Goal: Task Accomplishment & Management: Manage account settings

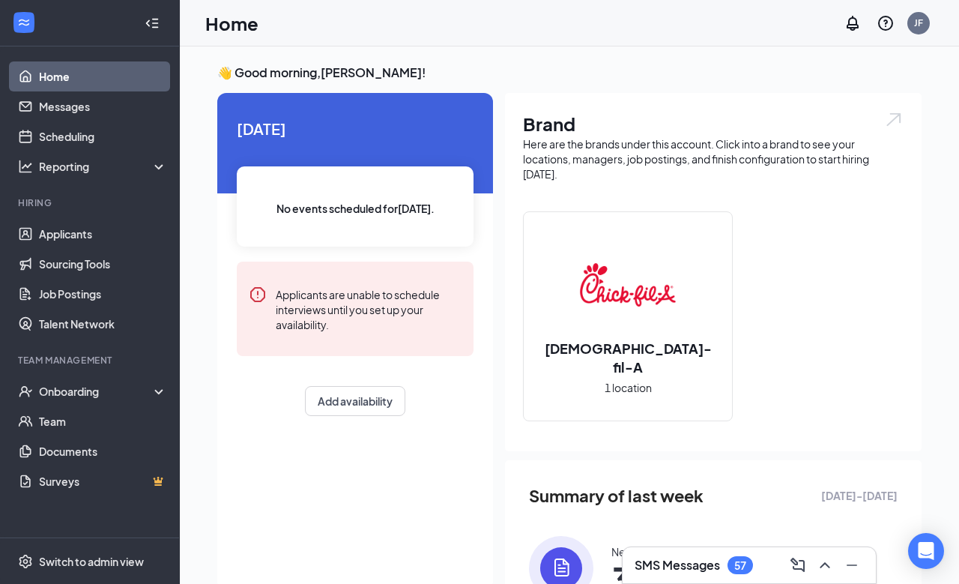
click at [710, 560] on h3 "SMS Messages" at bounding box center [677, 565] width 85 height 16
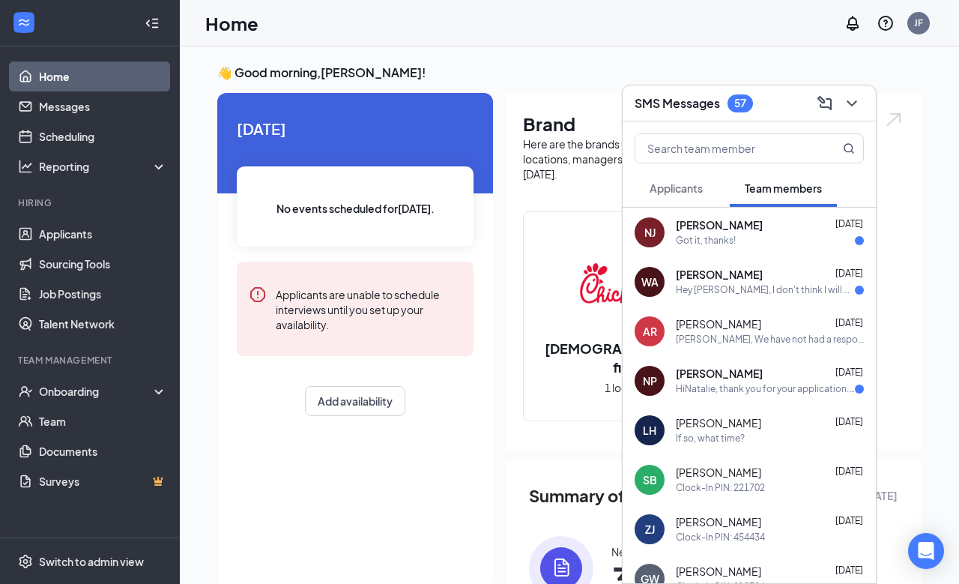
click at [736, 228] on span "[PERSON_NAME]" at bounding box center [719, 225] width 87 height 15
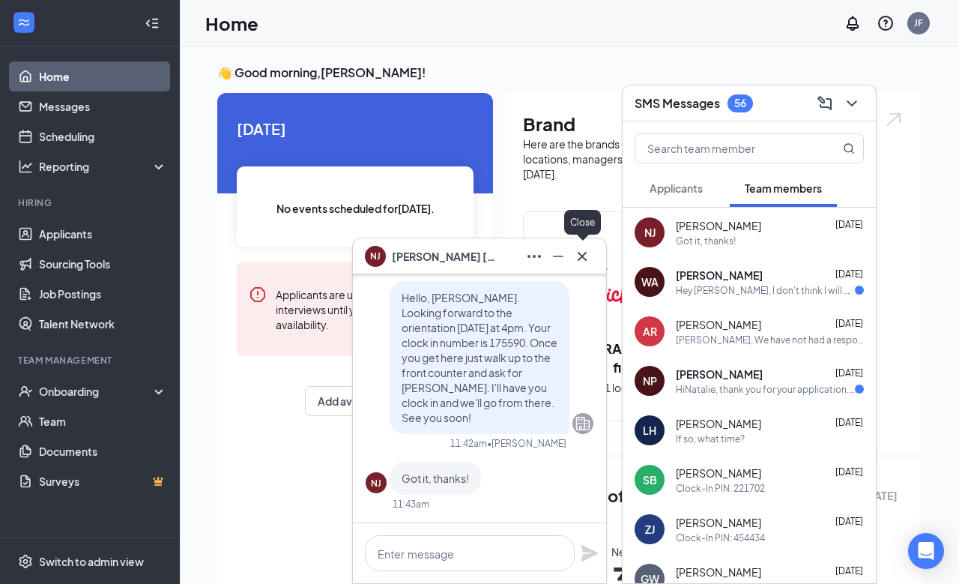
click at [583, 260] on icon "Cross" at bounding box center [582, 256] width 18 height 18
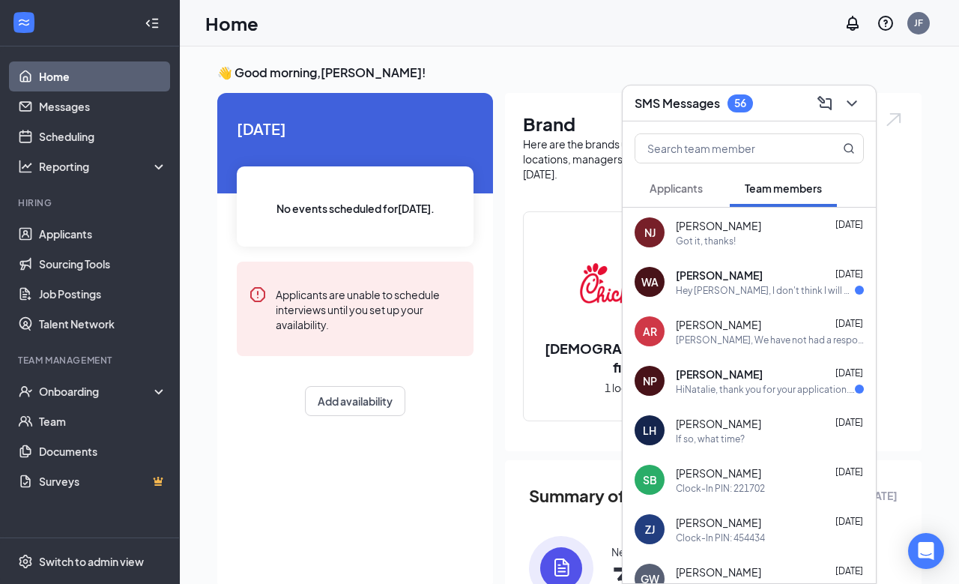
click at [756, 284] on div "Hey [PERSON_NAME], I don't think I will be able to make it at 4 [DATE], if you …" at bounding box center [765, 290] width 179 height 13
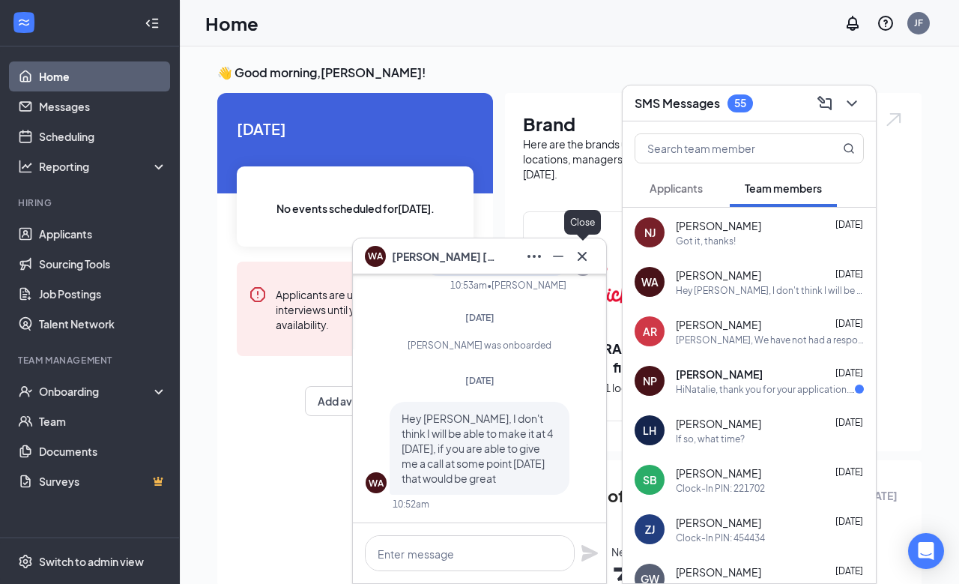
click at [586, 255] on icon "Cross" at bounding box center [582, 256] width 18 height 18
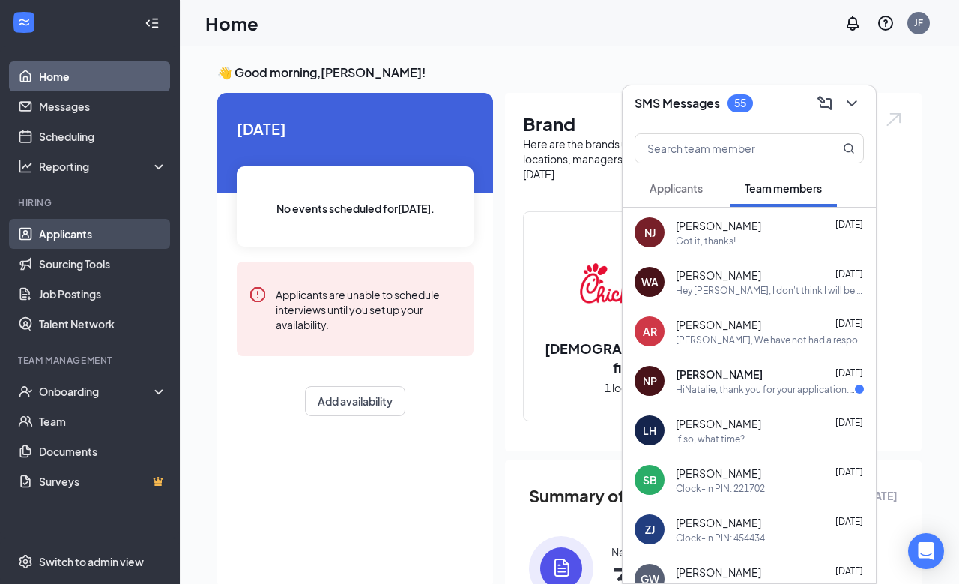
click at [88, 237] on link "Applicants" at bounding box center [103, 234] width 128 height 30
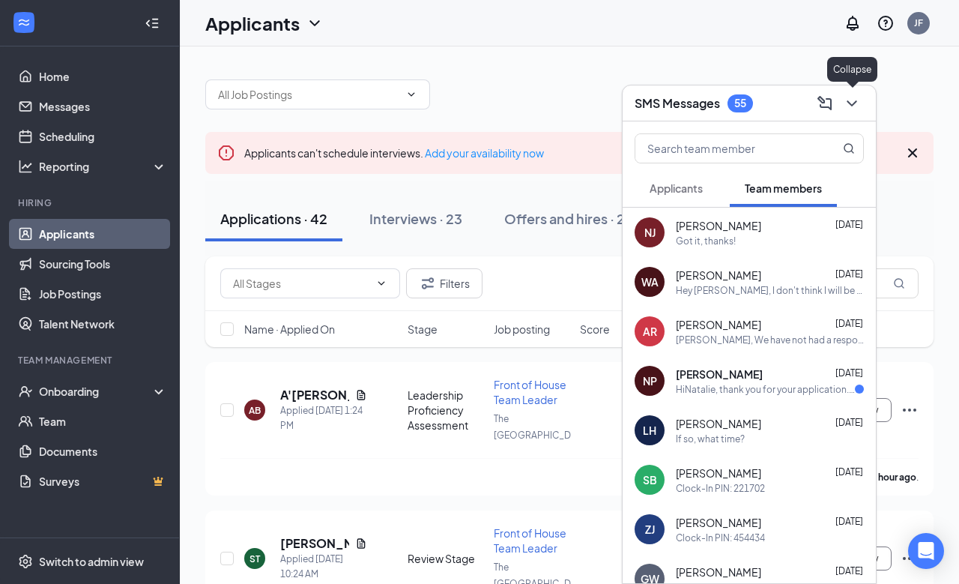
click at [854, 104] on icon "ChevronDown" at bounding box center [852, 103] width 18 height 18
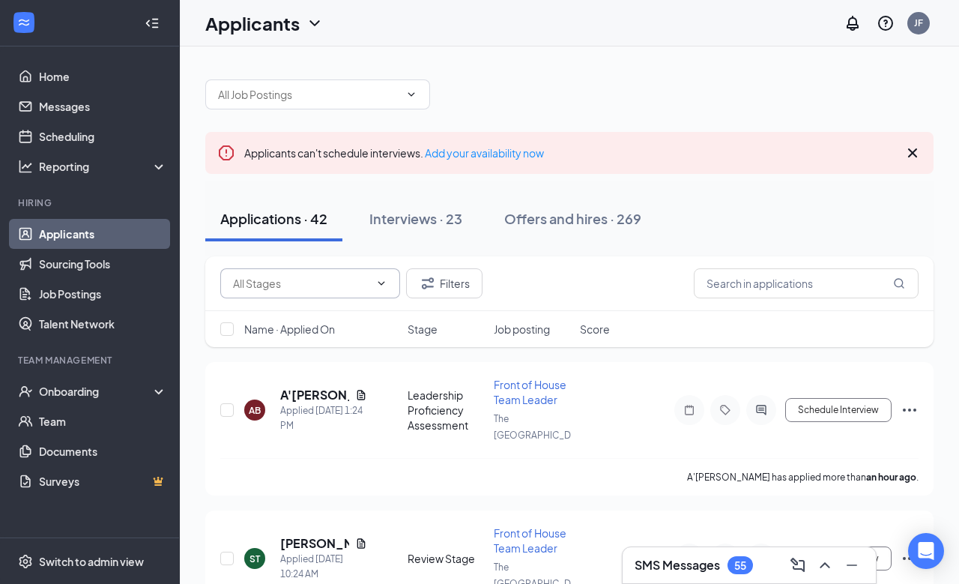
click at [381, 278] on icon "ChevronDown" at bounding box center [381, 283] width 12 height 12
click at [381, 284] on icon "ChevronDown" at bounding box center [381, 283] width 7 height 4
click at [385, 279] on icon "ChevronDown" at bounding box center [381, 283] width 12 height 12
click at [383, 285] on icon "ChevronDown" at bounding box center [381, 283] width 12 height 12
click at [267, 299] on div "Filters" at bounding box center [569, 283] width 728 height 55
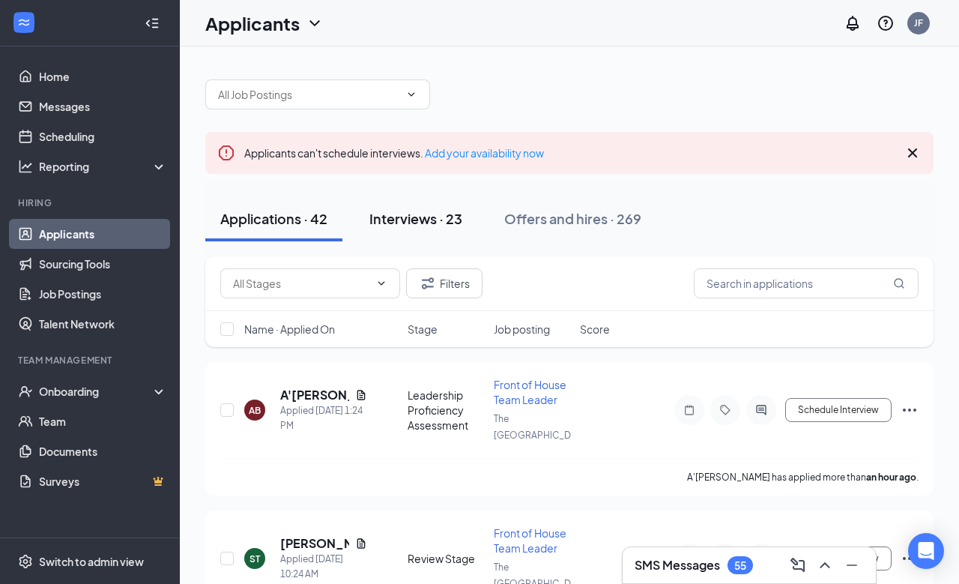
click at [392, 220] on div "Interviews · 23" at bounding box center [415, 218] width 93 height 19
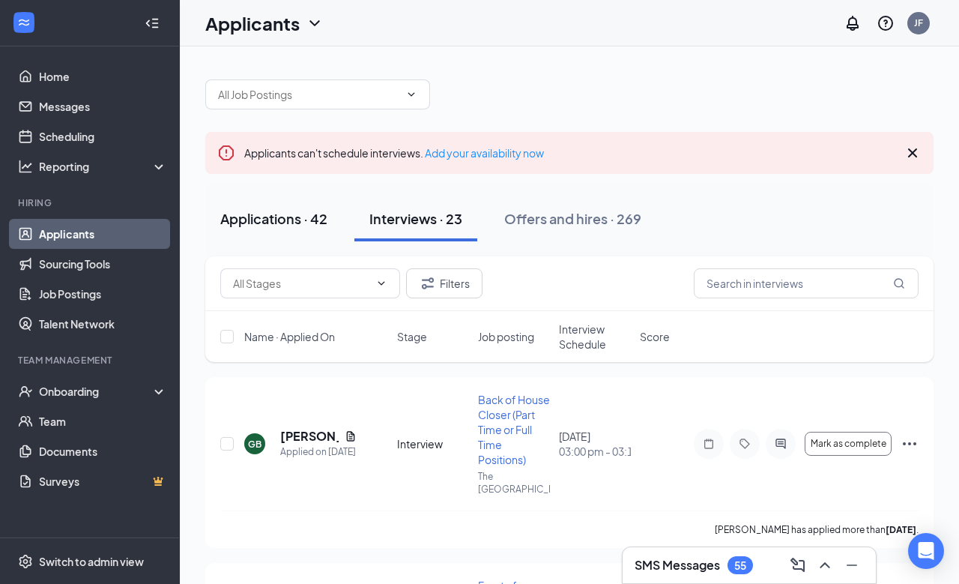
click at [300, 217] on div "Applications · 42" at bounding box center [273, 218] width 107 height 19
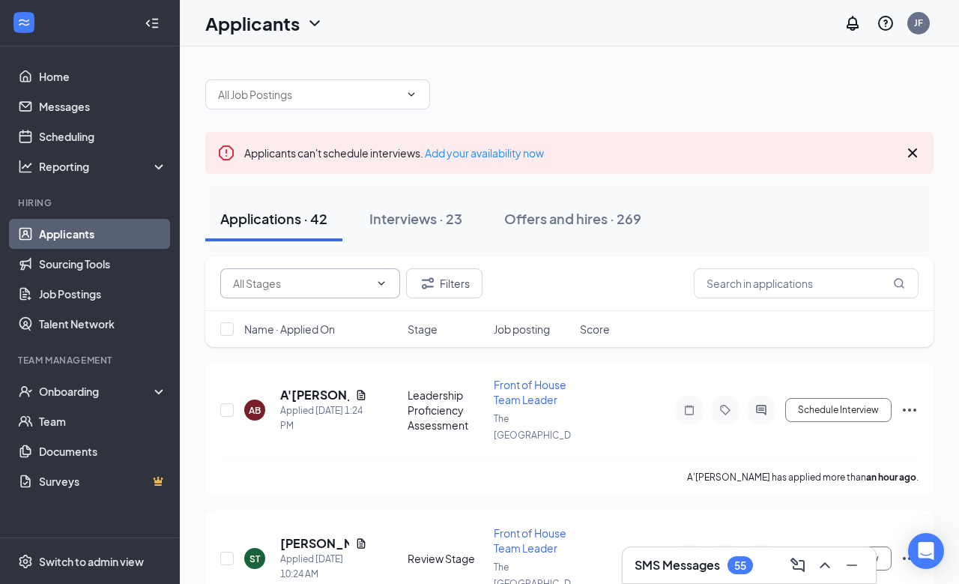
click at [384, 279] on icon "ChevronDown" at bounding box center [381, 283] width 12 height 12
click at [294, 279] on input "text" at bounding box center [301, 283] width 136 height 16
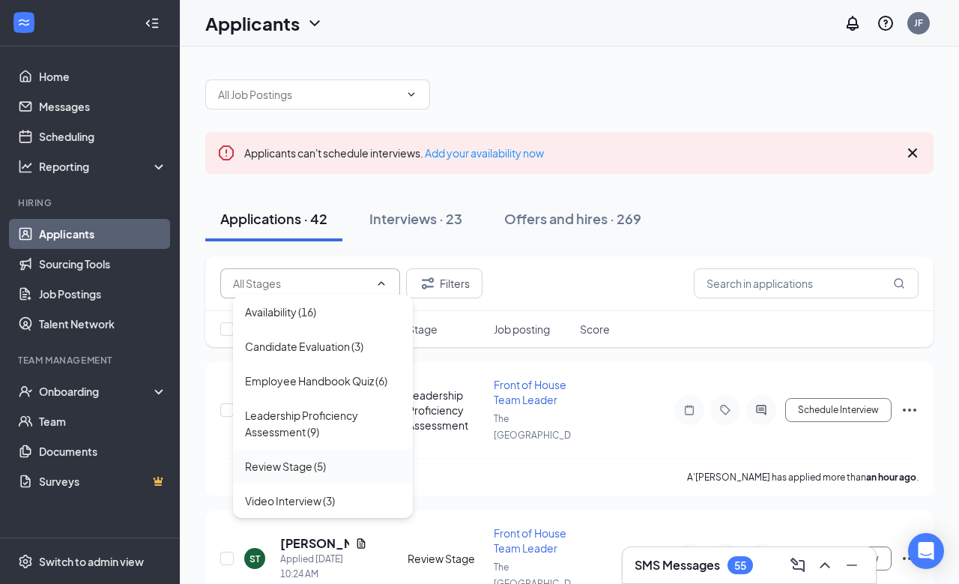
click at [277, 467] on div "Review Stage (5)" at bounding box center [285, 466] width 81 height 16
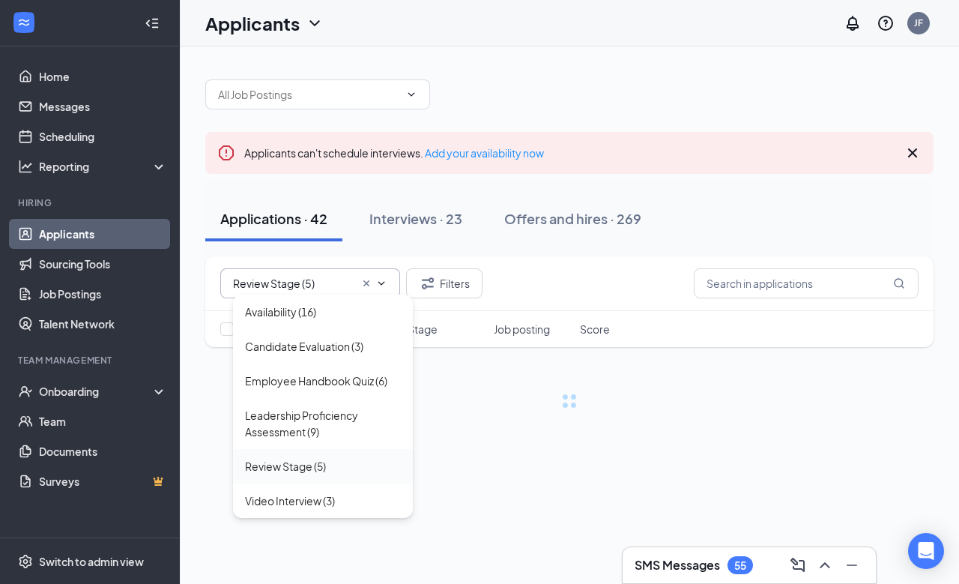
type input "Review Stage (5)"
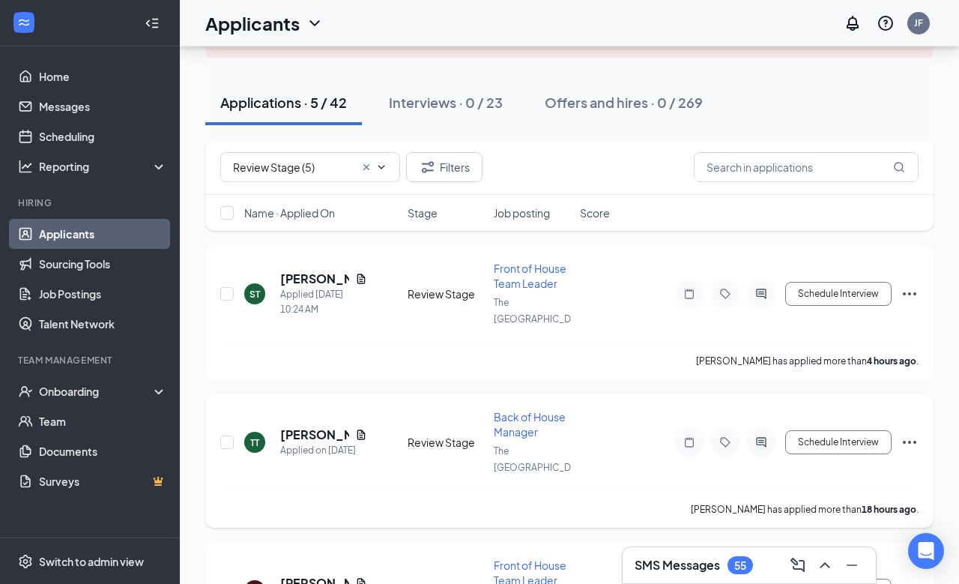
scroll to position [106, 0]
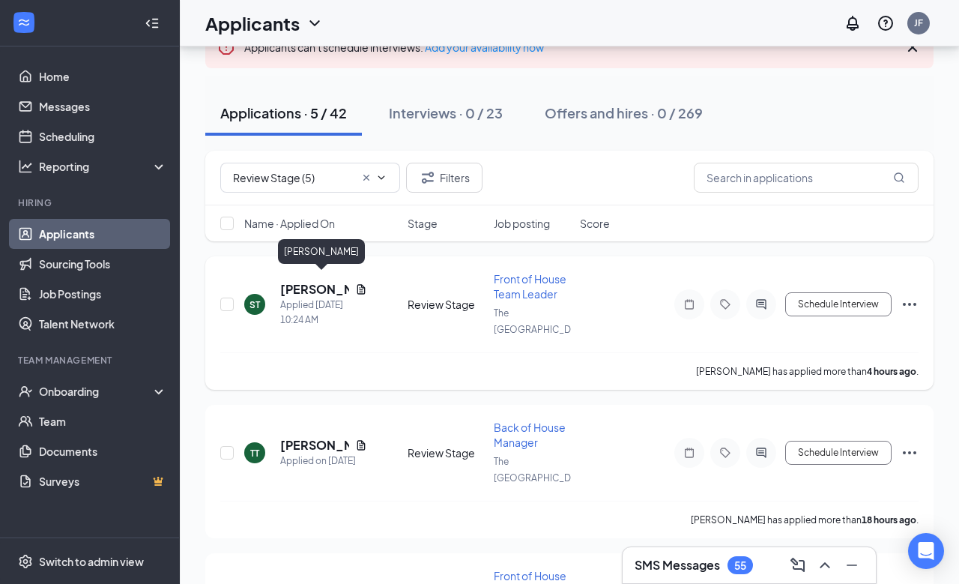
click at [308, 282] on h5 "[PERSON_NAME]" at bounding box center [314, 289] width 69 height 16
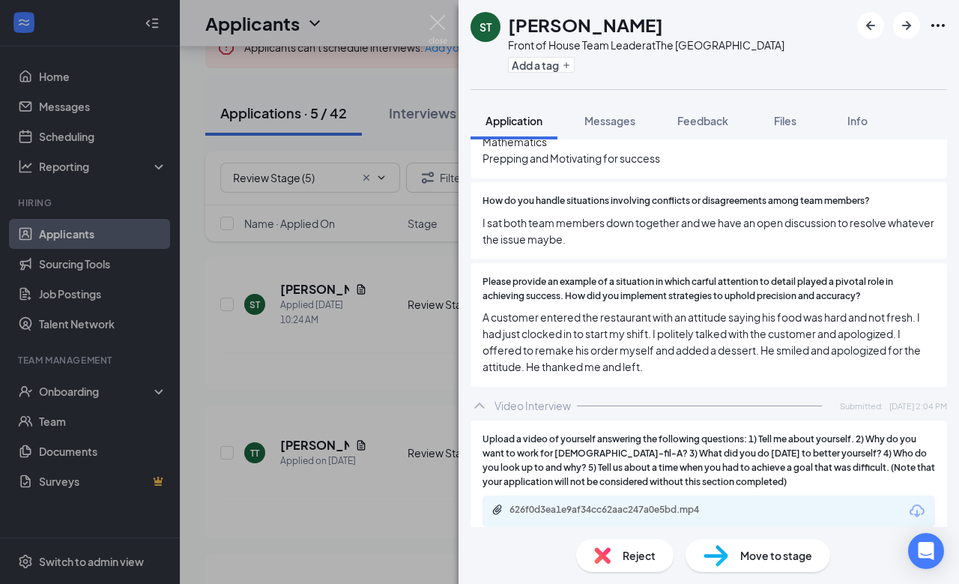
scroll to position [2170, 0]
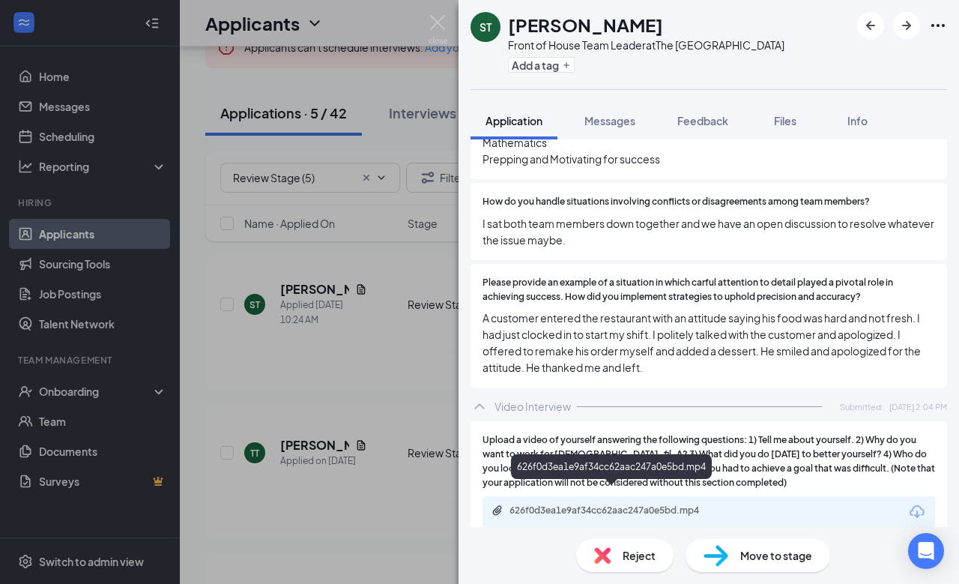
click at [602, 504] on div "626f0d3ea1e9af34cc62aac247a0e5bd.mp4" at bounding box center [614, 510] width 210 height 12
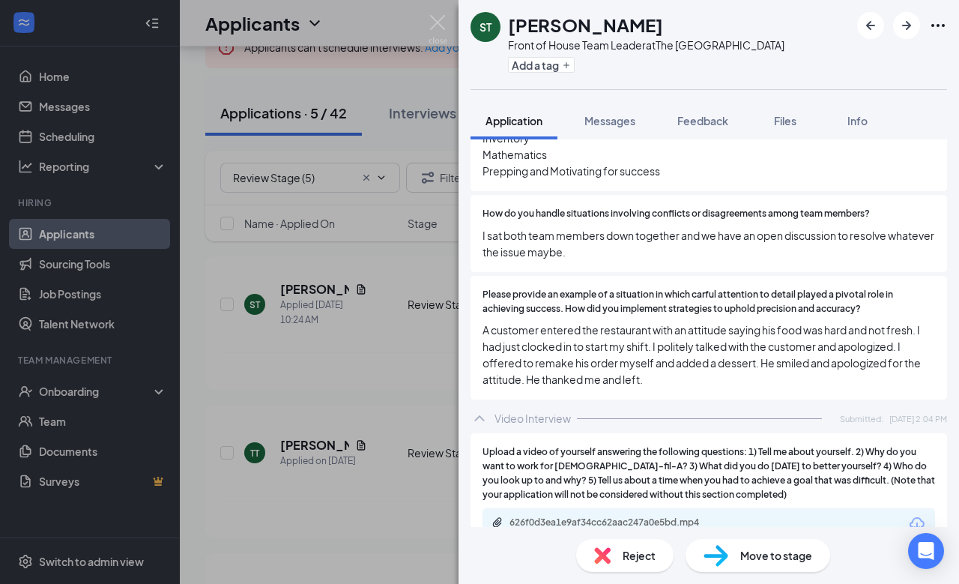
click at [635, 516] on div "626f0d3ea1e9af34cc62aac247a0e5bd.mp4" at bounding box center [614, 522] width 210 height 12
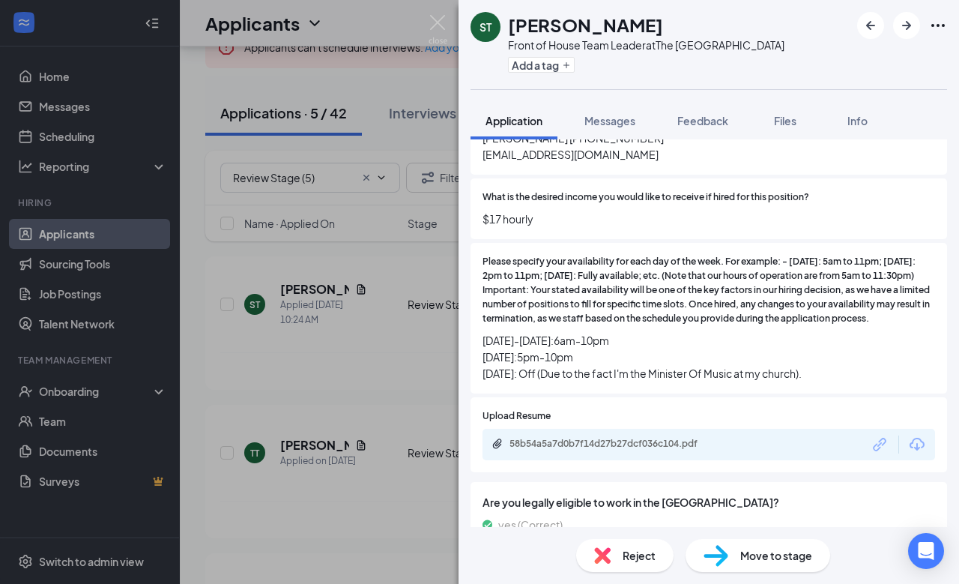
scroll to position [603, 0]
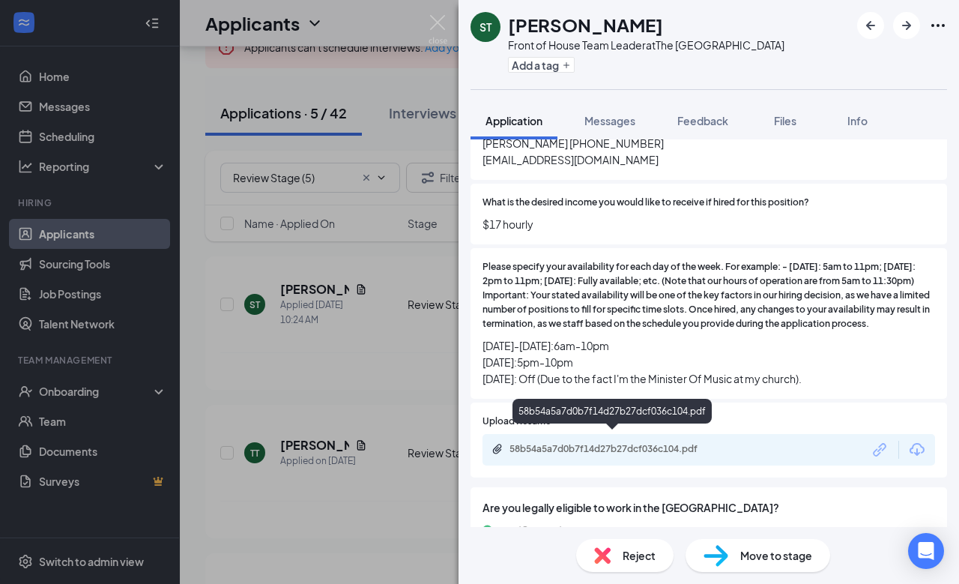
click at [629, 443] on div "58b54a5a7d0b7f14d27b27dcf036c104.pdf" at bounding box center [614, 449] width 210 height 12
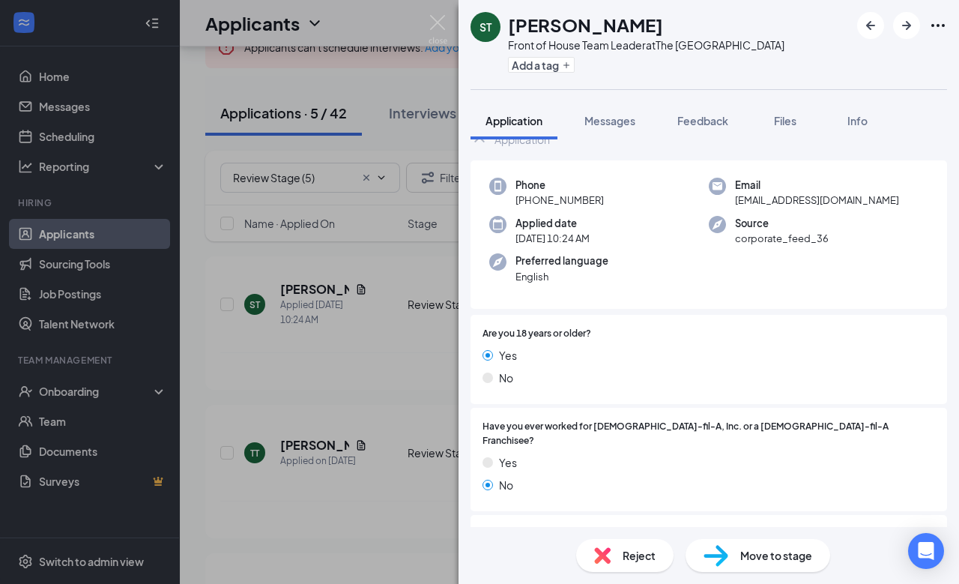
scroll to position [2, 0]
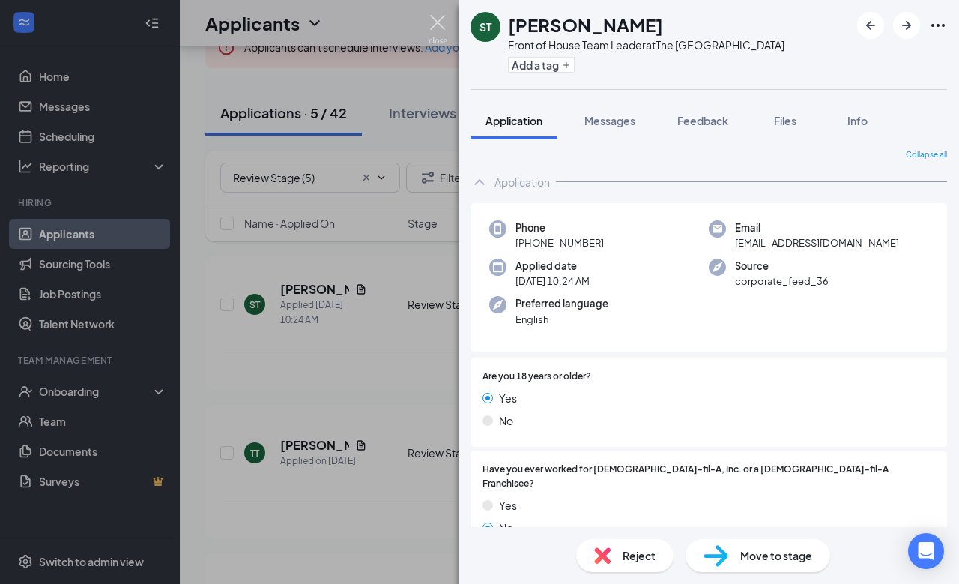
click at [443, 22] on img at bounding box center [438, 29] width 19 height 29
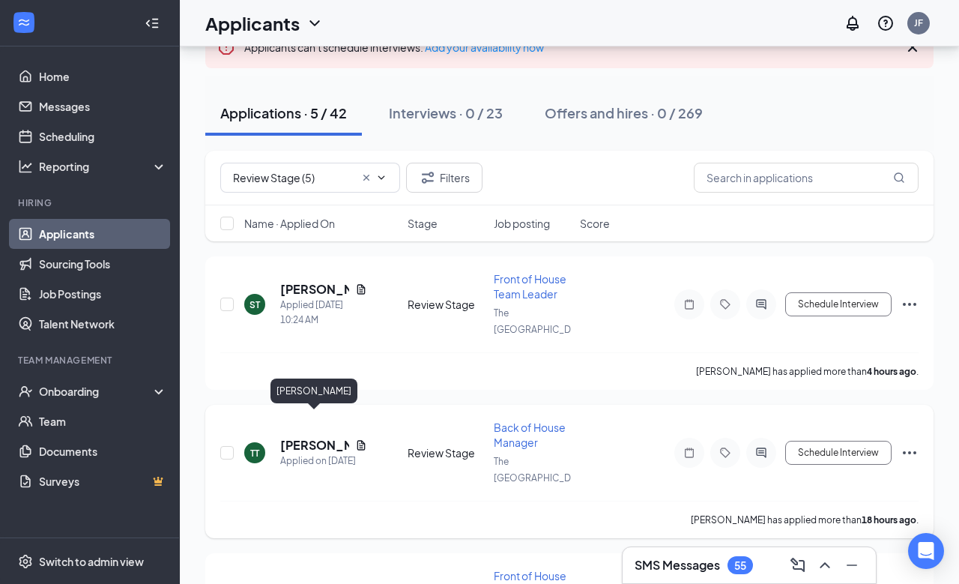
click at [288, 437] on h5 "[PERSON_NAME]" at bounding box center [314, 445] width 69 height 16
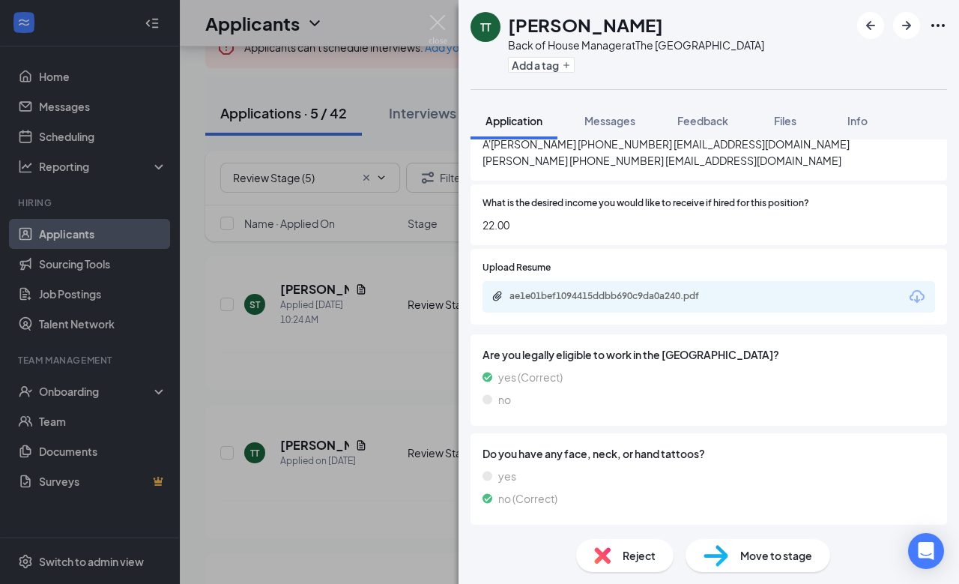
scroll to position [526, 0]
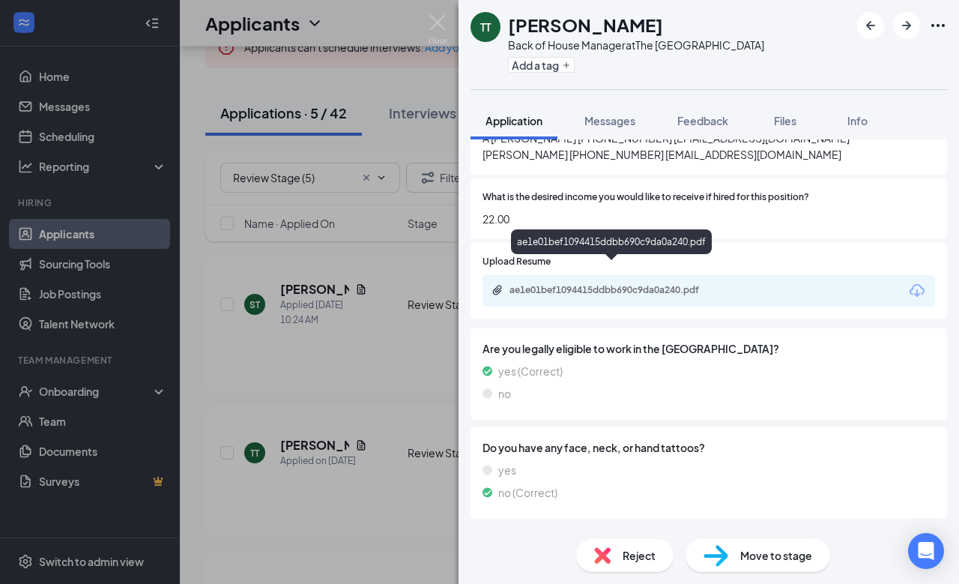
click at [592, 284] on div "ae1e01bef1094415ddbb690c9da0a240.pdf" at bounding box center [614, 290] width 210 height 12
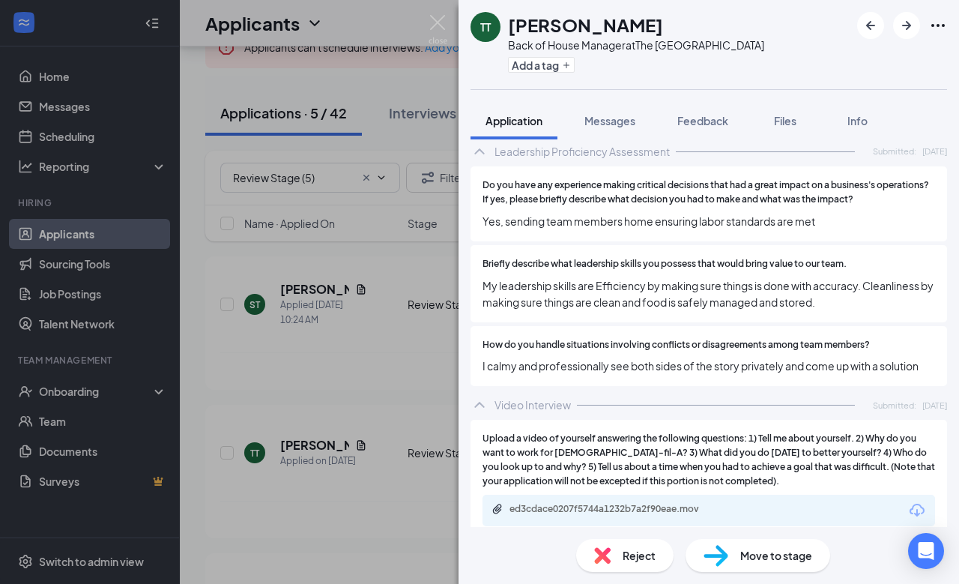
scroll to position [2103, 0]
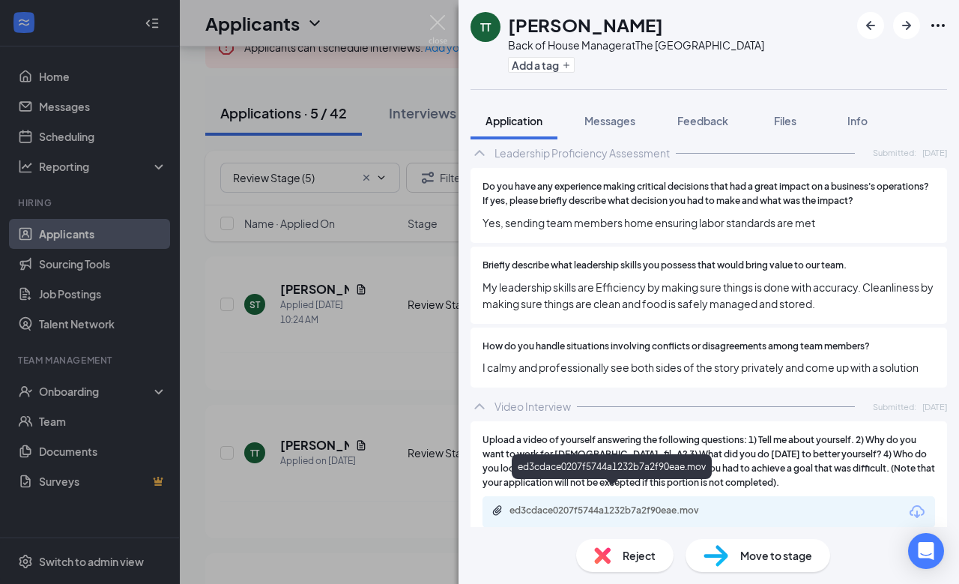
click at [551, 504] on div "ed3cdace0207f5744a1232b7a2f90eae.mov" at bounding box center [614, 510] width 210 height 12
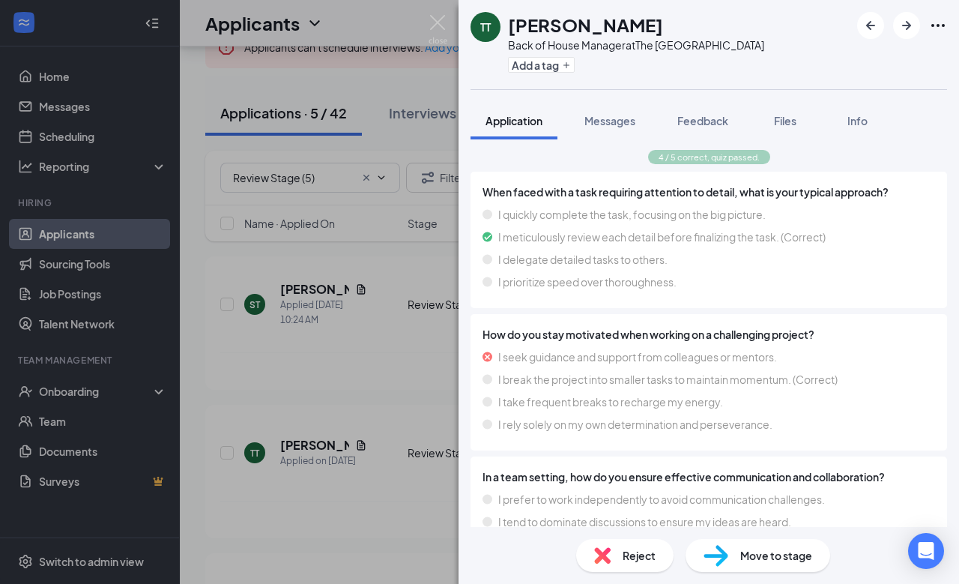
scroll to position [1163, 0]
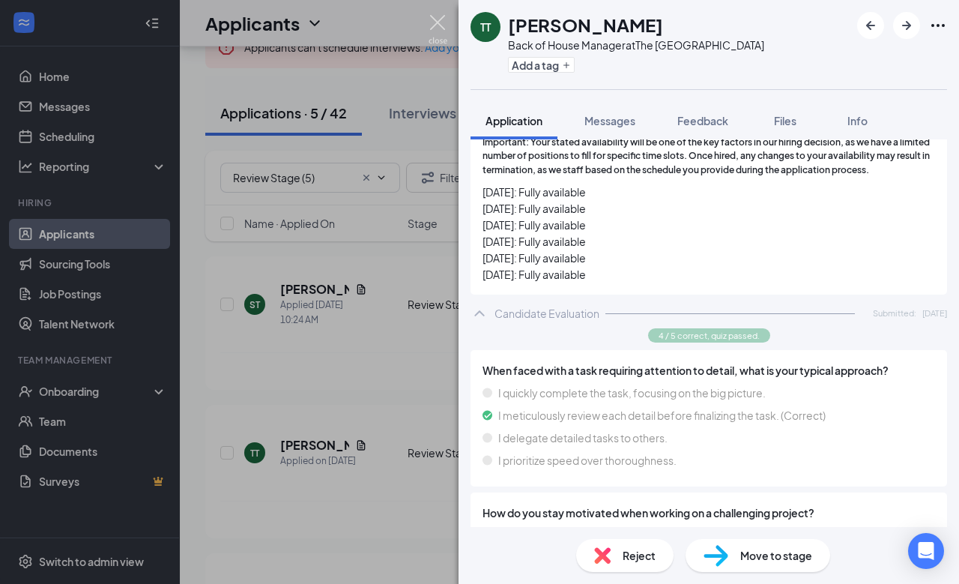
click at [447, 24] on img at bounding box center [438, 29] width 19 height 29
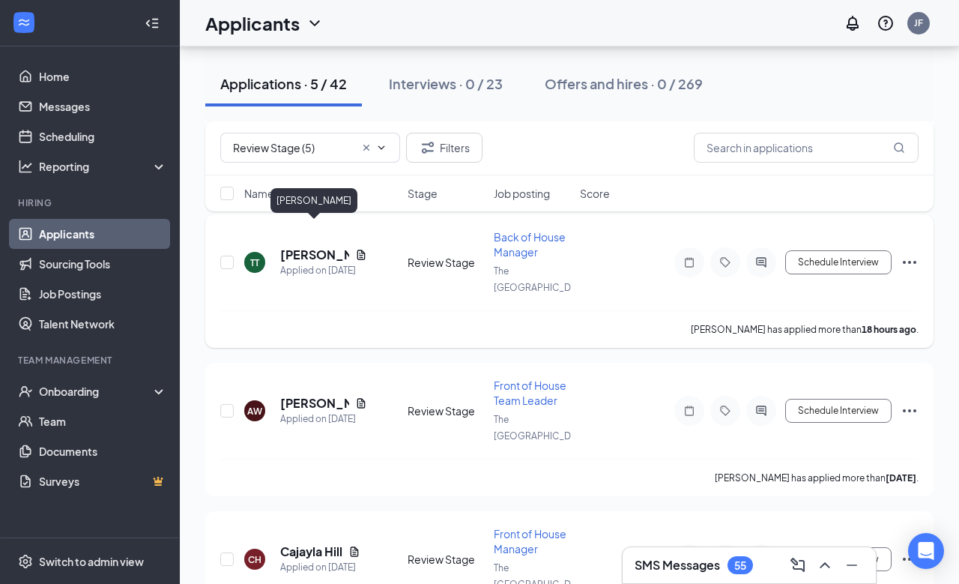
scroll to position [302, 0]
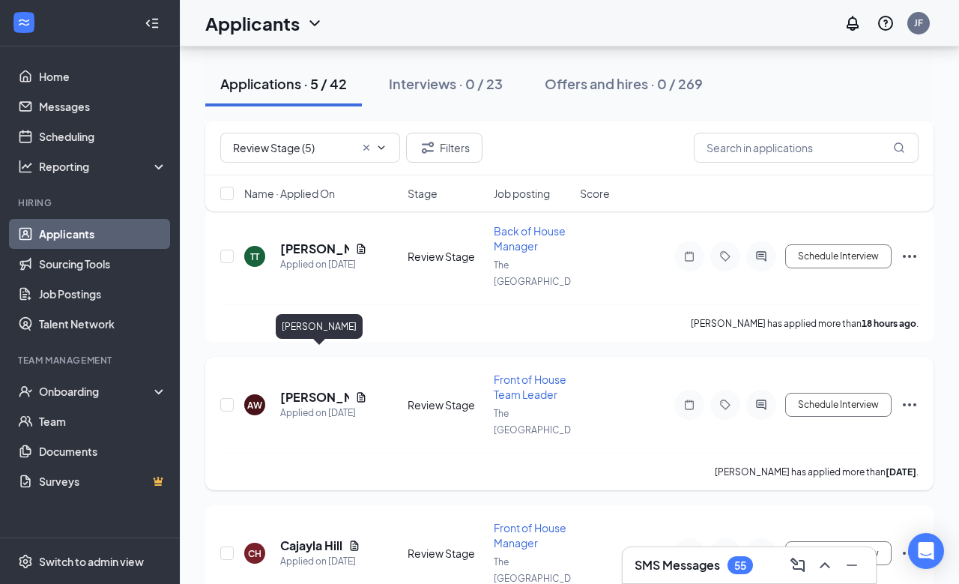
click at [303, 389] on h5 "[PERSON_NAME]" at bounding box center [314, 397] width 69 height 16
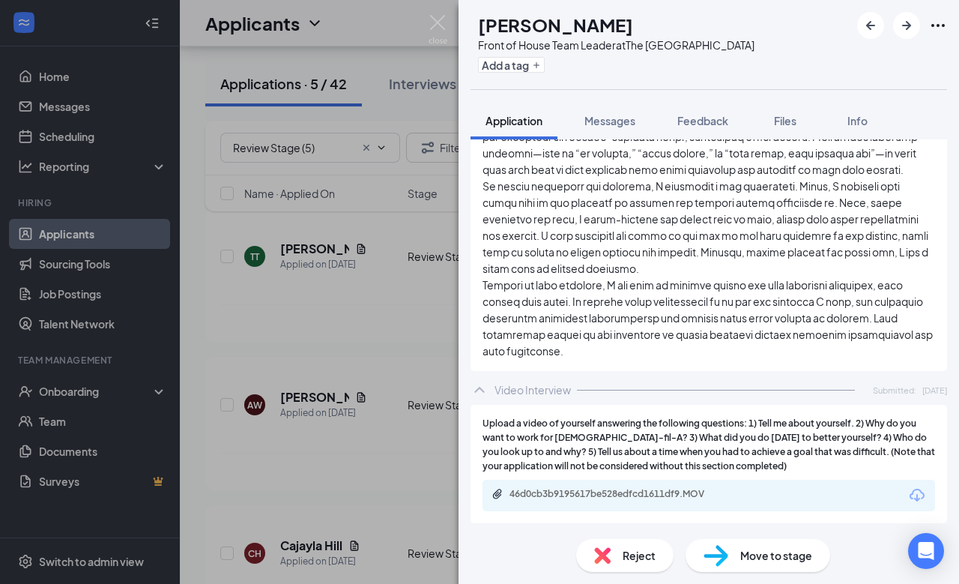
scroll to position [2318, 0]
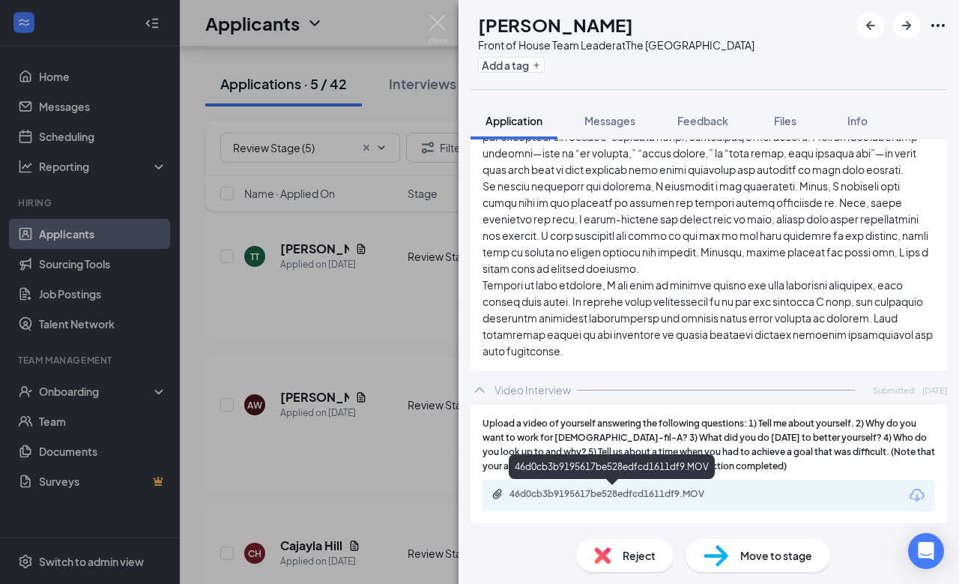
click at [547, 499] on div "46d0cb3b9195617be528edfcd1611df9.MOV" at bounding box center [614, 494] width 210 height 12
click at [564, 490] on div "46d0cb3b9195617be528edfcd1611df9.MOV" at bounding box center [614, 494] width 210 height 12
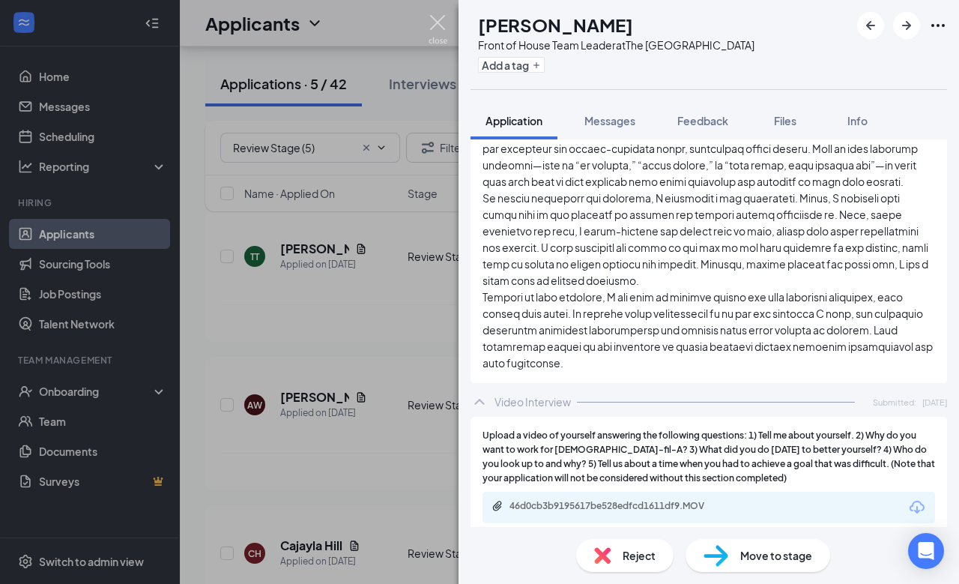
click at [433, 26] on img at bounding box center [438, 29] width 19 height 29
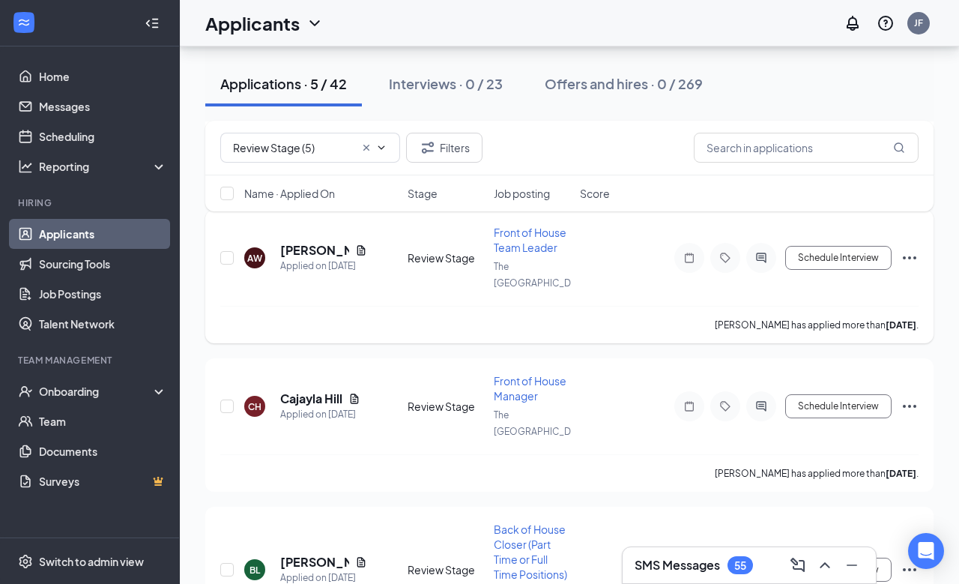
scroll to position [461, 0]
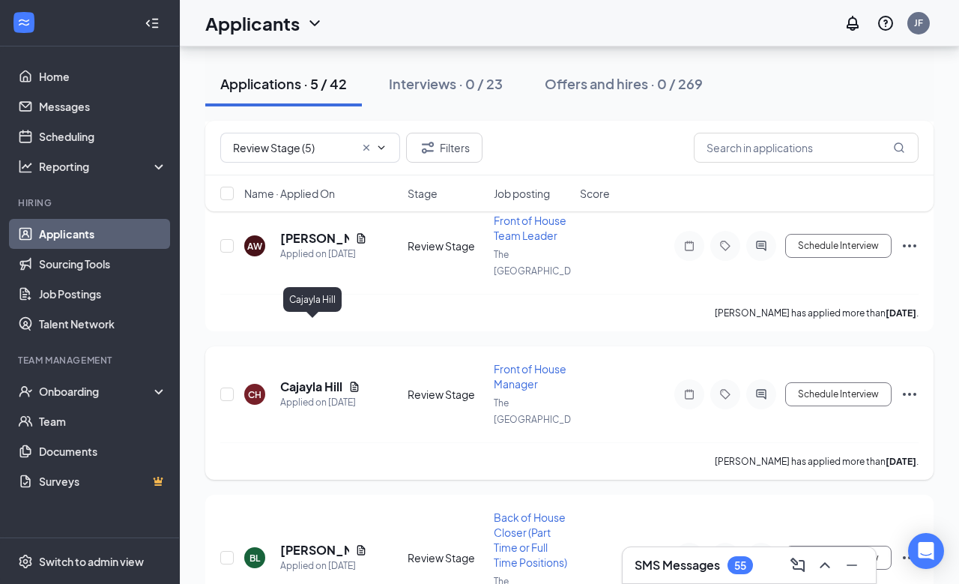
click at [306, 378] on h5 "Cajayla Hill" at bounding box center [311, 386] width 62 height 16
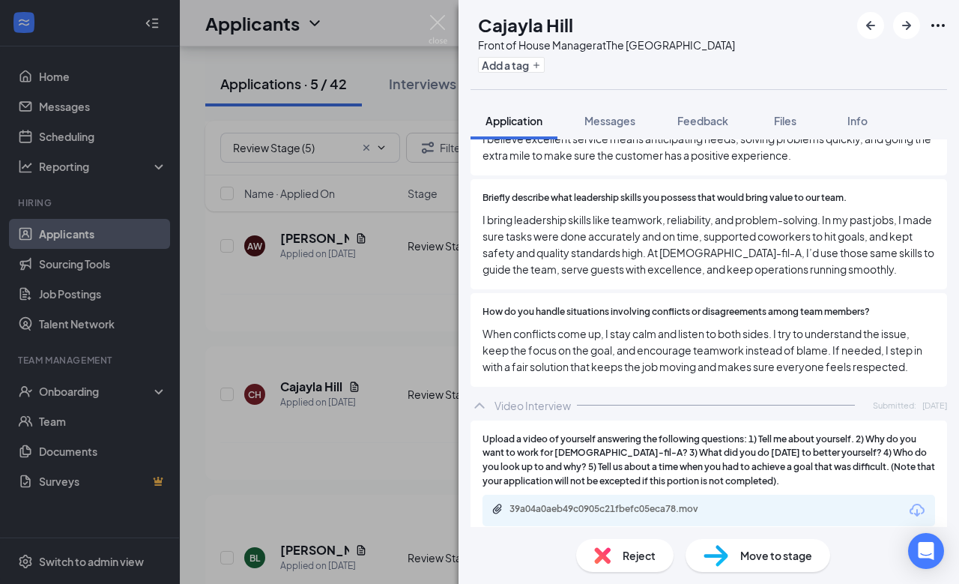
scroll to position [2105, 0]
click at [534, 503] on div "39a04a0aeb49c0905c21fbefc05eca78.mov" at bounding box center [614, 509] width 210 height 12
click at [590, 503] on div "39a04a0aeb49c0905c21fbefc05eca78.mov" at bounding box center [614, 509] width 210 height 12
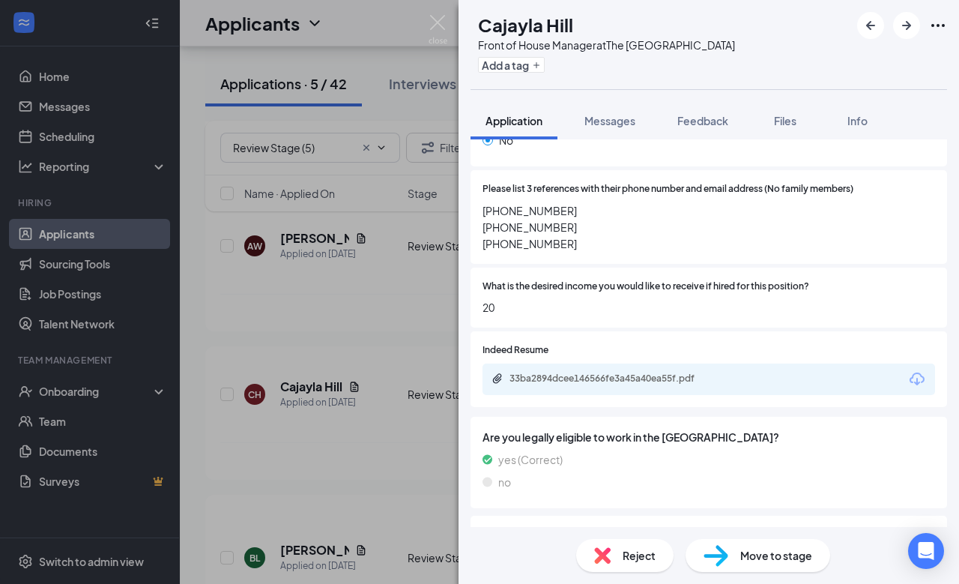
scroll to position [392, 0]
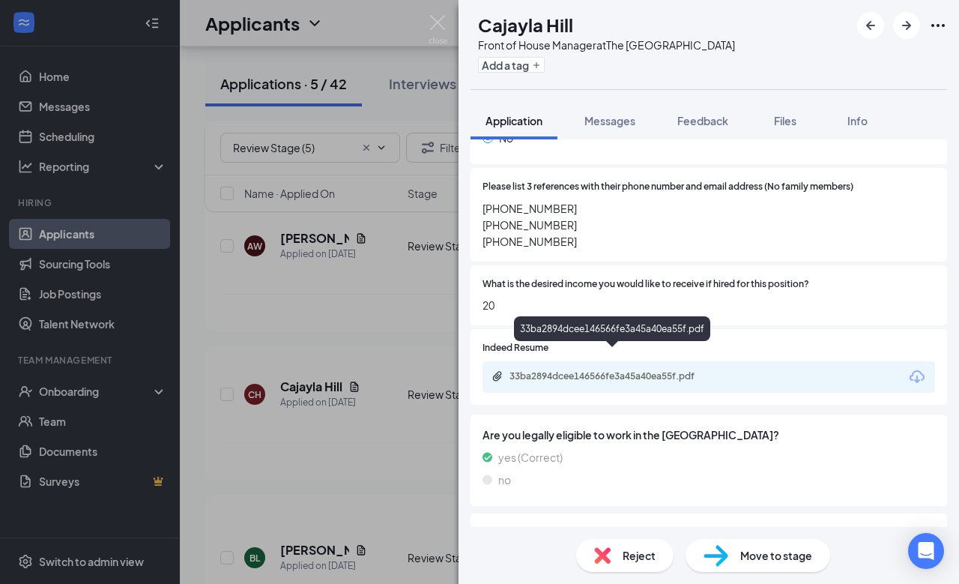
click at [663, 370] on div "33ba2894dcee146566fe3a45a40ea55f.pdf" at bounding box center [614, 376] width 210 height 12
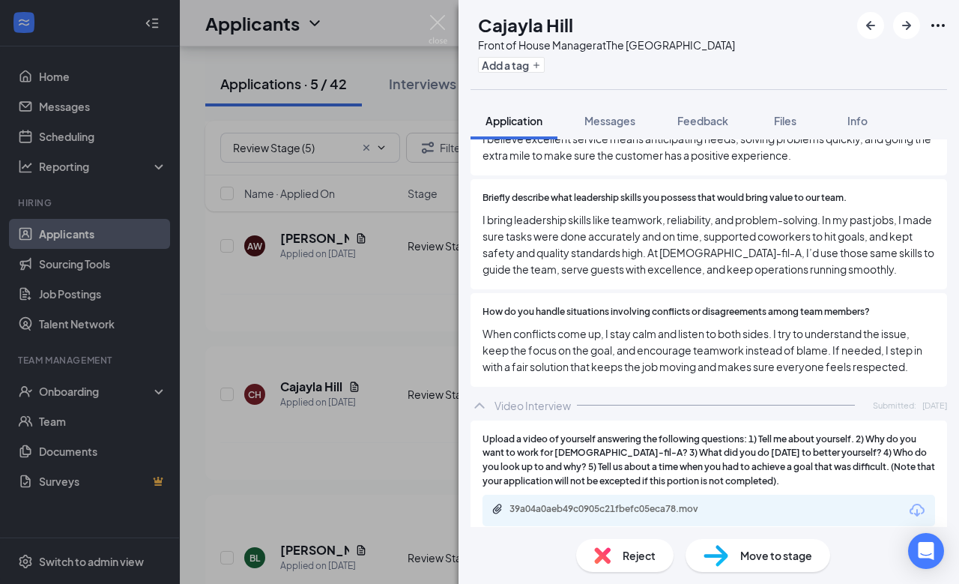
scroll to position [2105, 0]
click at [585, 503] on div "39a04a0aeb49c0905c21fbefc05eca78.mov" at bounding box center [614, 509] width 210 height 12
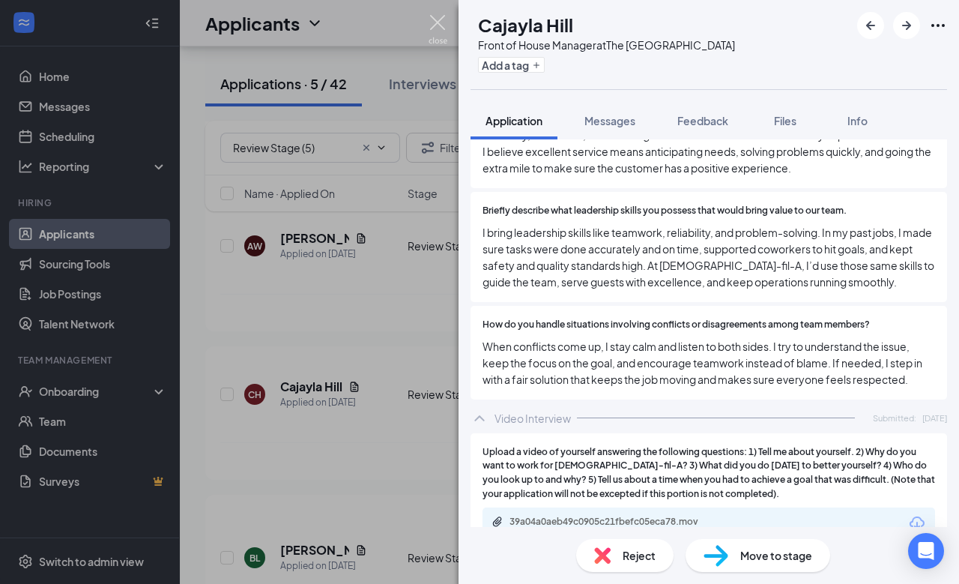
click at [438, 24] on img at bounding box center [438, 29] width 19 height 29
